Goal: Information Seeking & Learning: Learn about a topic

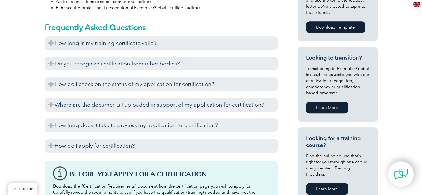
scroll to position [305, 0]
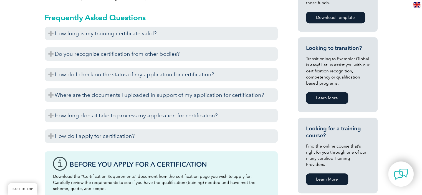
click at [330, 176] on link "Learn More" at bounding box center [327, 179] width 42 height 12
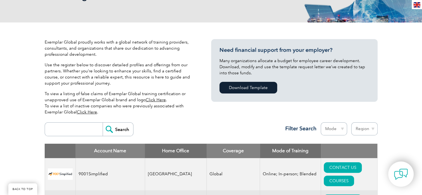
scroll to position [111, 0]
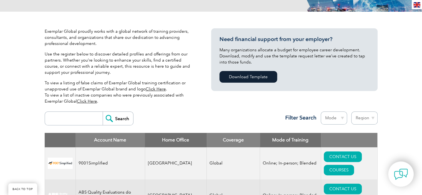
click at [79, 120] on input "search" at bounding box center [75, 118] width 55 height 13
type input "r"
type input "responsible"
click at [103, 112] on input "Search" at bounding box center [118, 118] width 30 height 13
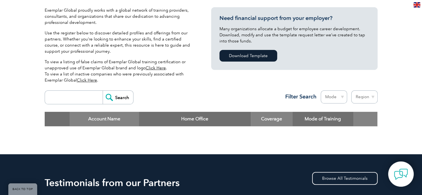
scroll to position [139, 0]
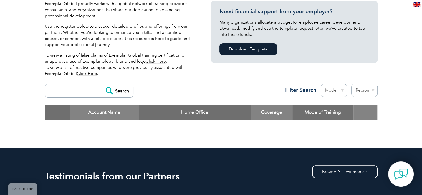
click at [67, 91] on input "search" at bounding box center [75, 90] width 55 height 13
type input "rc14001"
click at [116, 92] on input "Search" at bounding box center [118, 90] width 30 height 13
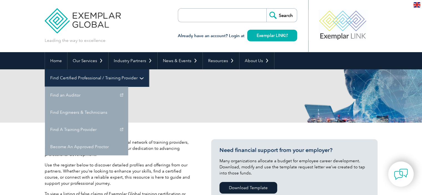
click at [149, 69] on link "Find Certified Professional / Training Provider" at bounding box center [97, 77] width 104 height 17
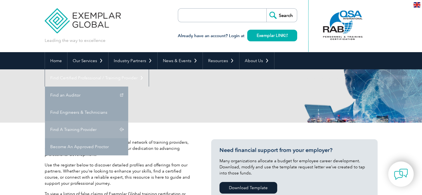
click at [128, 121] on link "Find A Training Provider" at bounding box center [86, 129] width 83 height 17
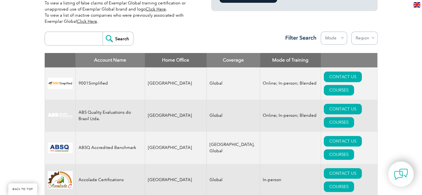
scroll to position [111, 0]
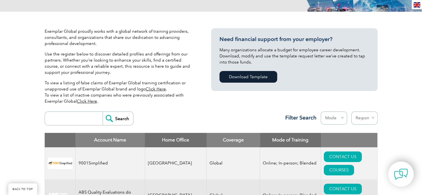
click at [54, 119] on input "search" at bounding box center [75, 118] width 55 height 13
type input "[PERSON_NAME]"
click at [115, 116] on input "Search" at bounding box center [118, 118] width 30 height 13
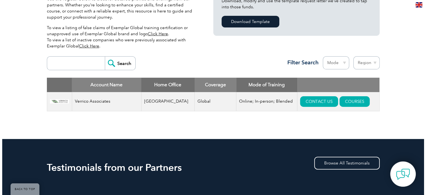
scroll to position [166, 0]
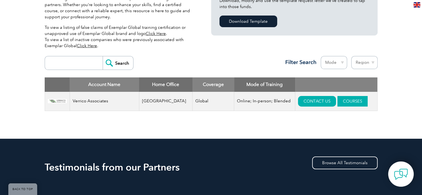
click at [340, 100] on link "COURSES" at bounding box center [352, 101] width 30 height 11
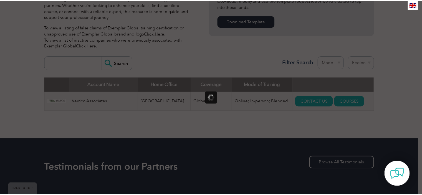
scroll to position [0, 0]
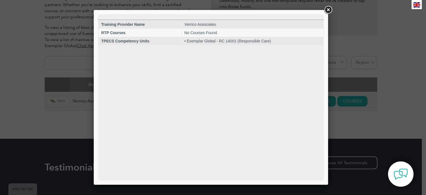
click at [328, 9] on link at bounding box center [328, 10] width 10 height 10
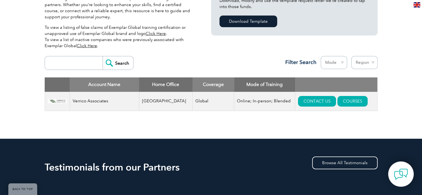
click at [77, 61] on input "search" at bounding box center [75, 62] width 55 height 13
type input "qmii"
click at [103, 56] on input "Search" at bounding box center [118, 62] width 30 height 13
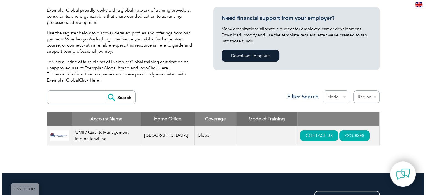
scroll to position [139, 0]
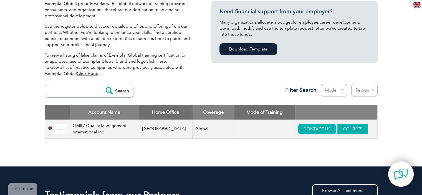
click at [341, 128] on link "COURSES" at bounding box center [352, 129] width 30 height 11
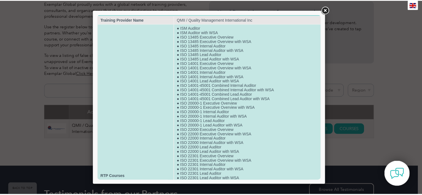
scroll to position [0, 0]
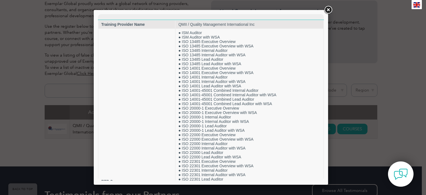
click at [328, 10] on link at bounding box center [328, 10] width 10 height 10
